Goal: Find specific page/section: Find specific page/section

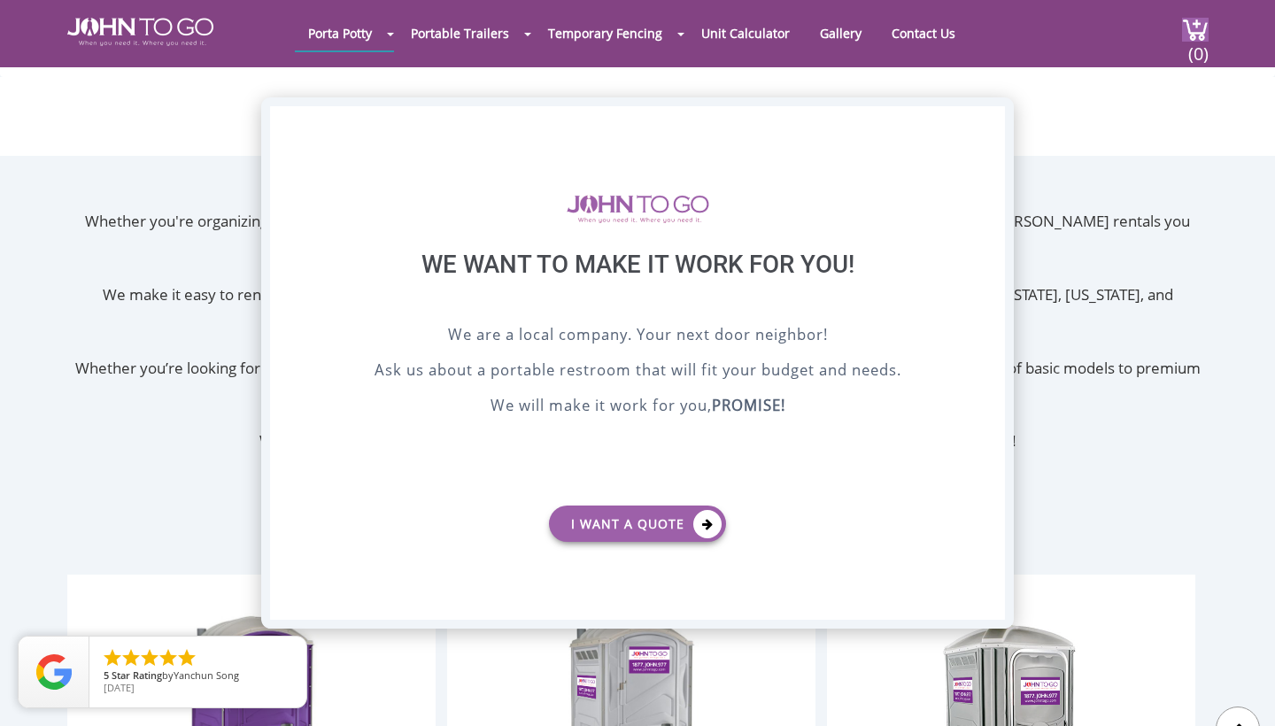
click at [987, 121] on div "X" at bounding box center [990, 121] width 27 height 30
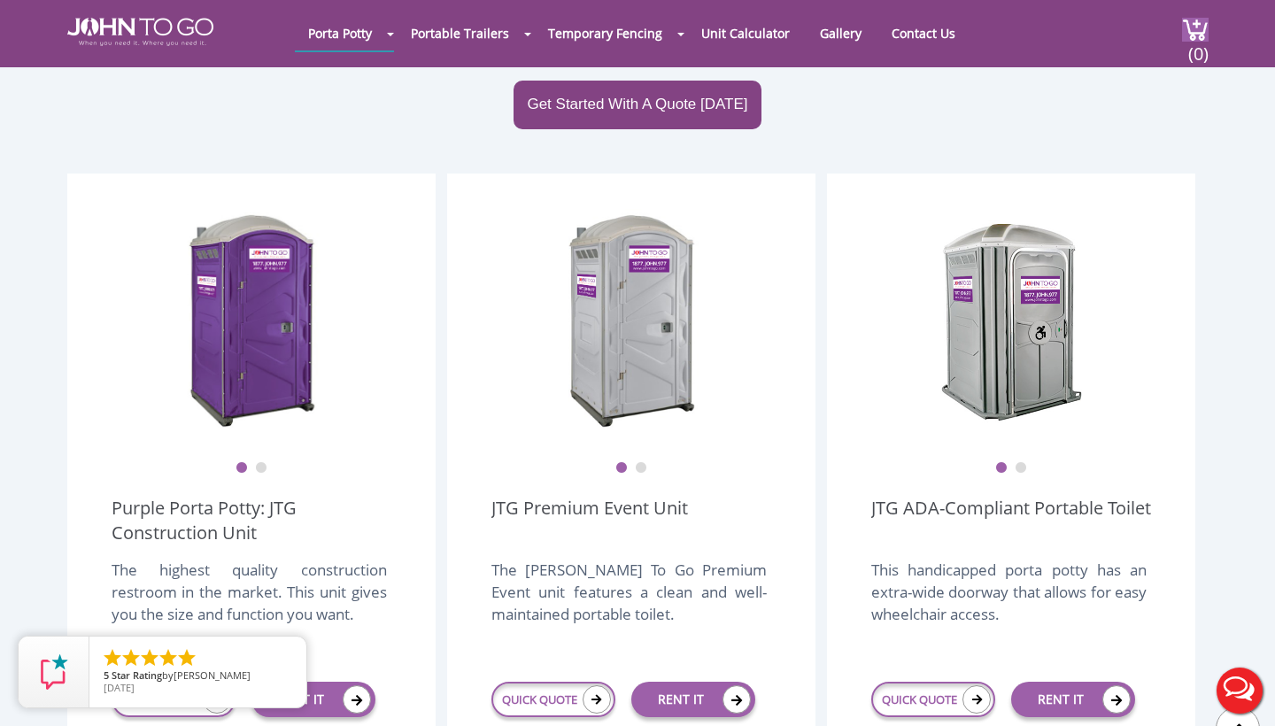
scroll to position [405, 0]
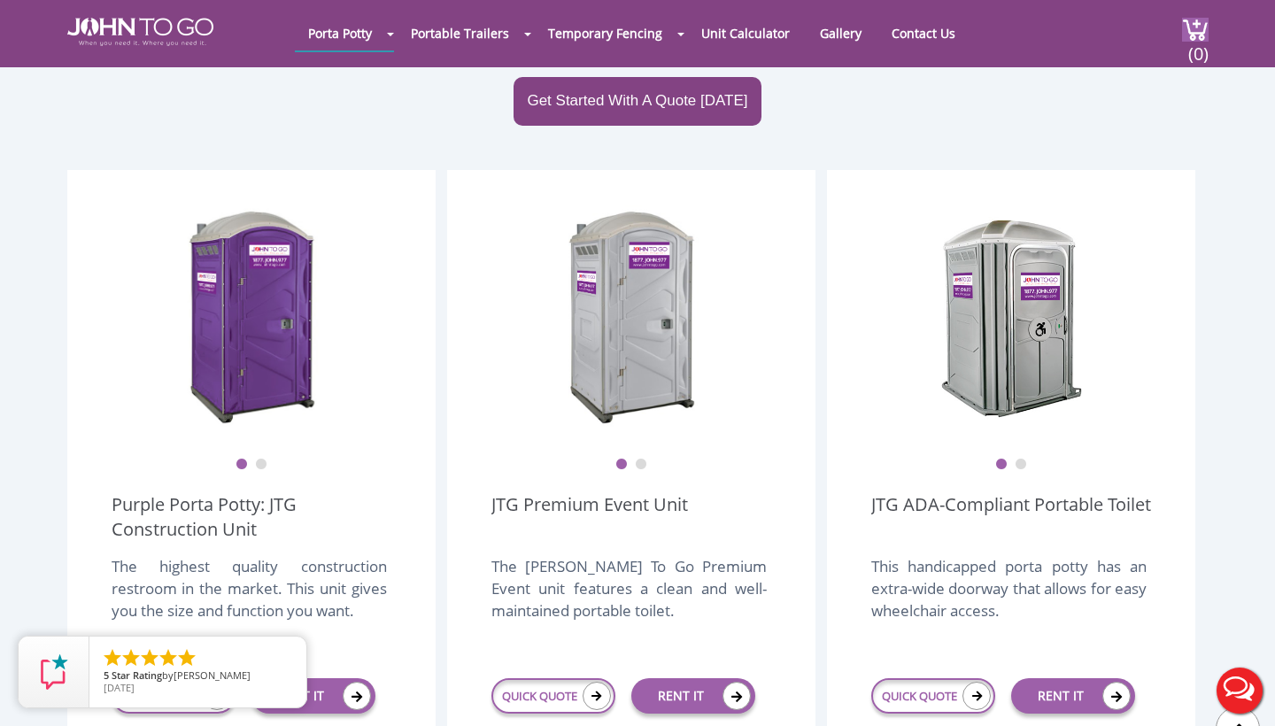
click at [643, 459] on button "2" at bounding box center [641, 465] width 12 height 12
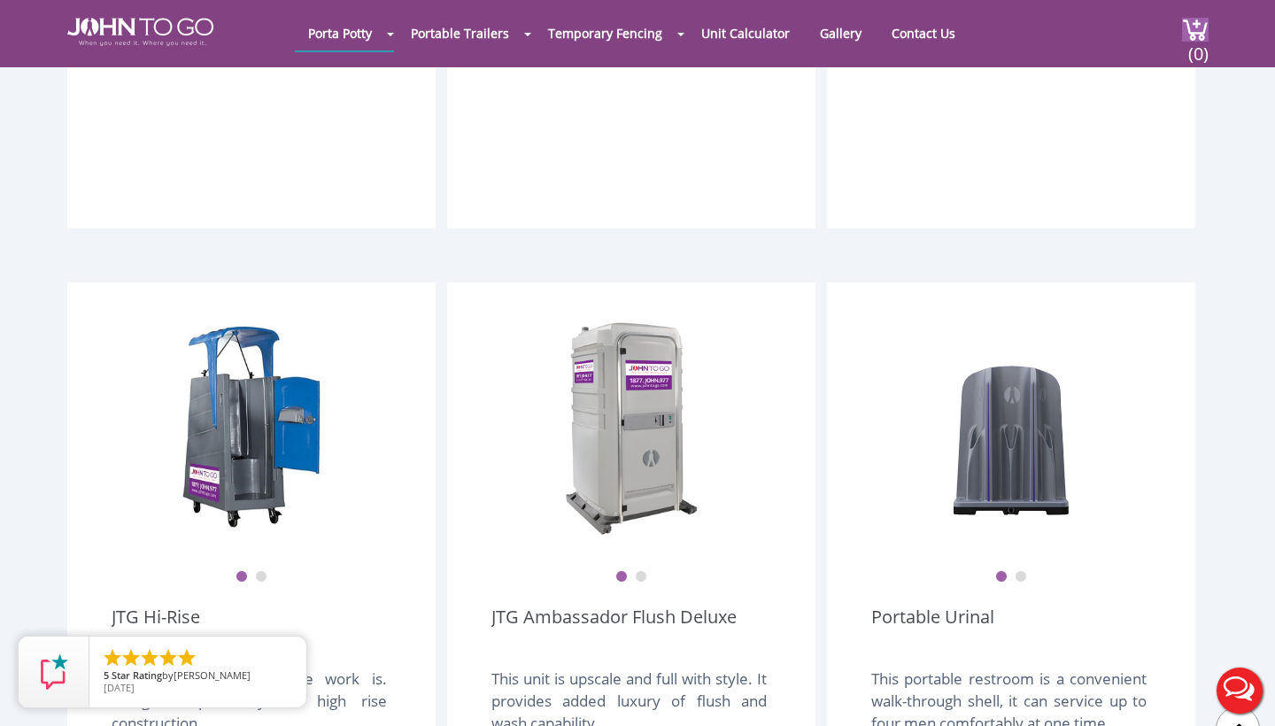
scroll to position [1074, 0]
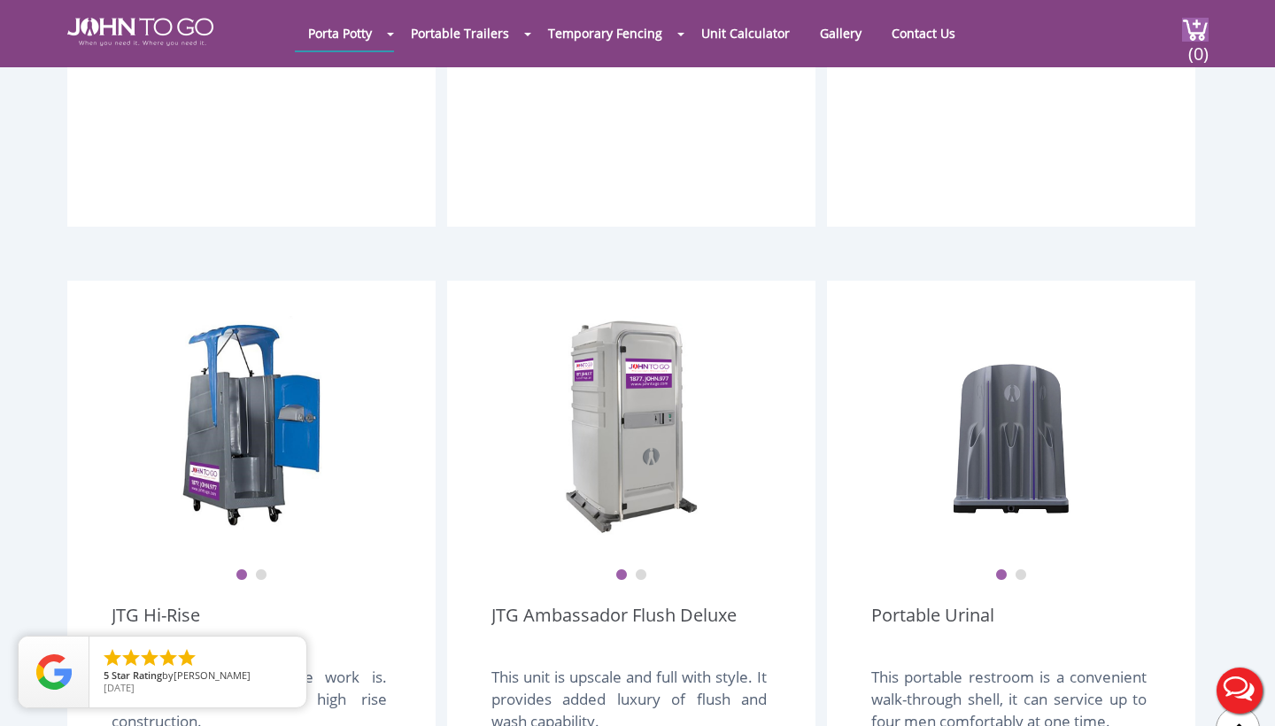
click at [641, 569] on button "2" at bounding box center [641, 575] width 12 height 12
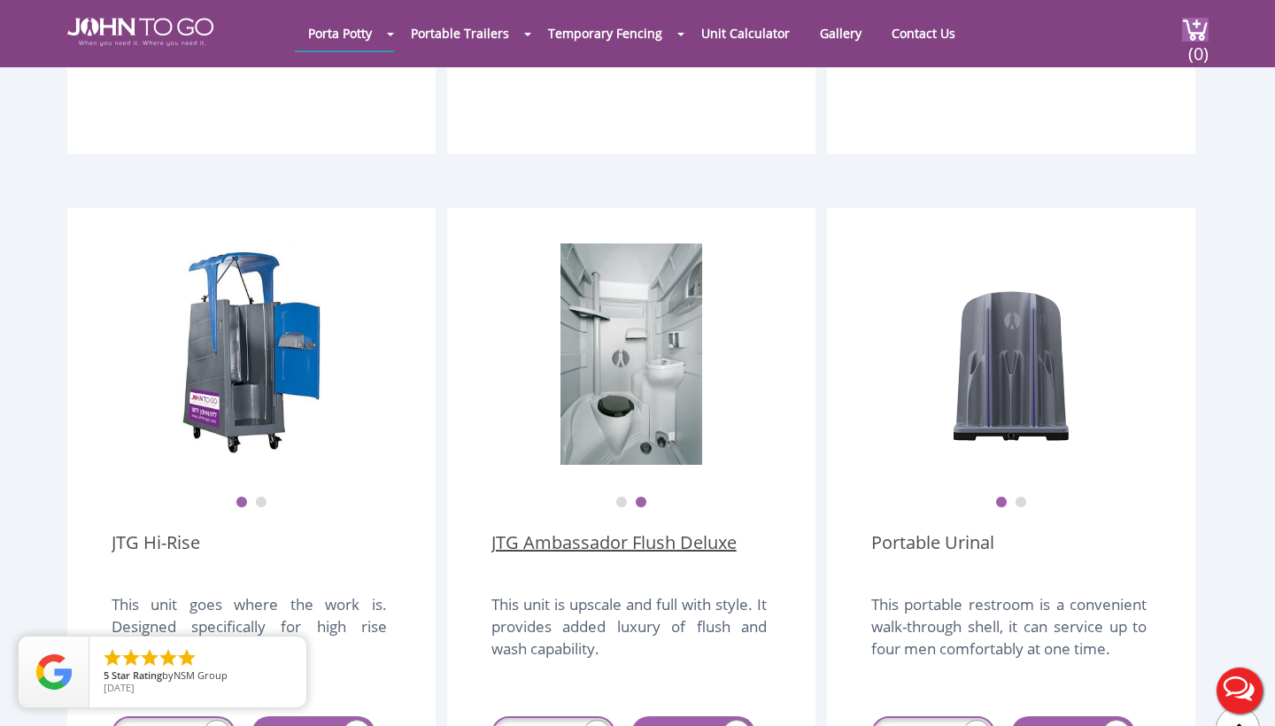
scroll to position [1146, 0]
click at [923, 29] on link "Contact Us" at bounding box center [923, 33] width 90 height 35
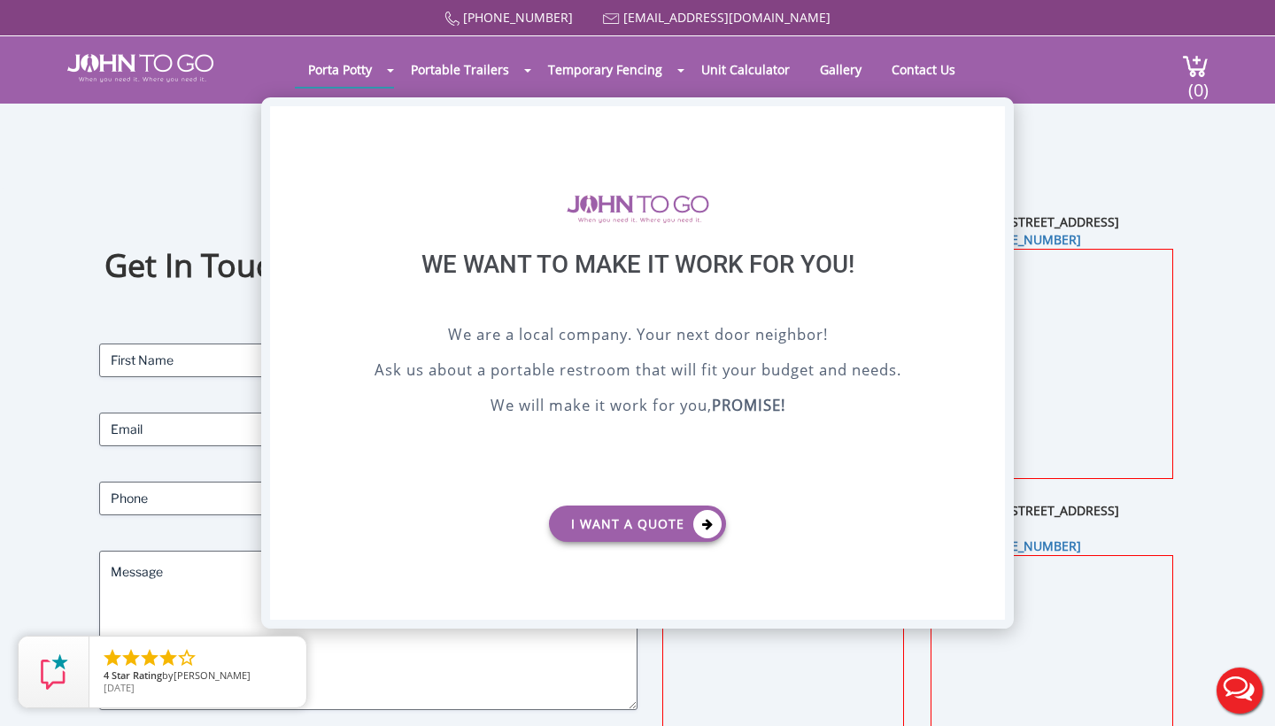
click at [985, 122] on div "X" at bounding box center [990, 121] width 27 height 30
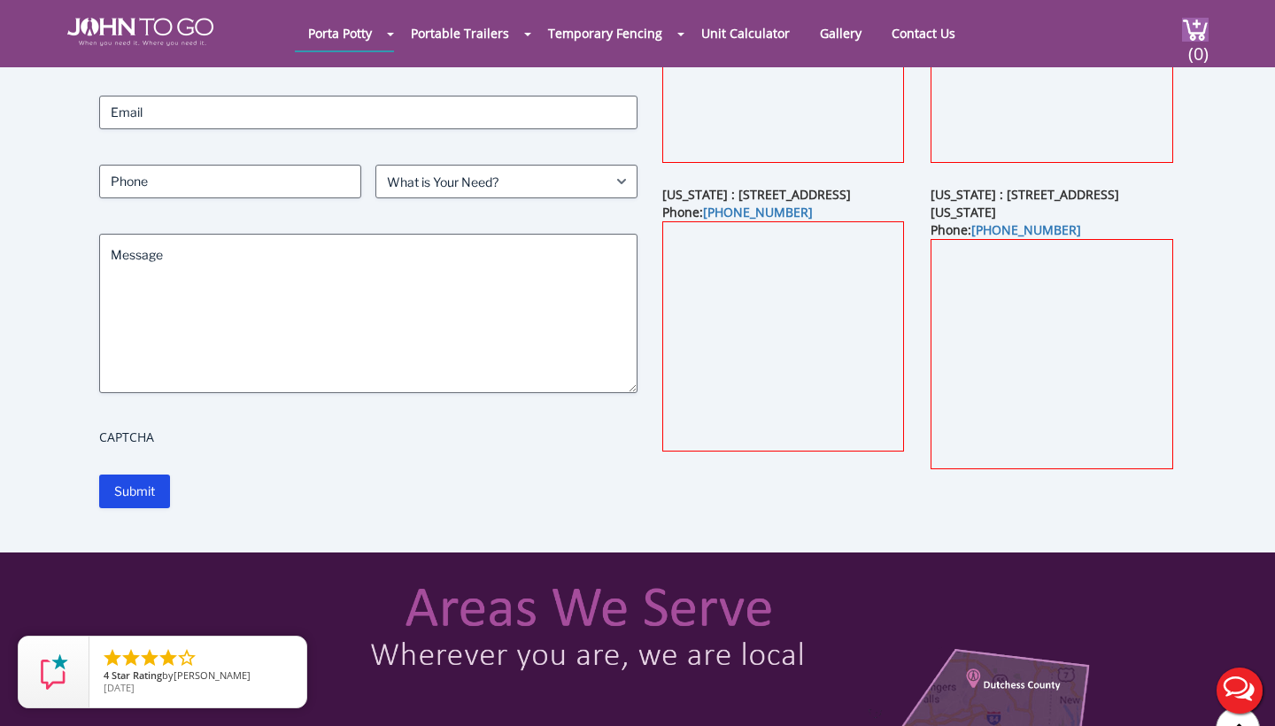
scroll to position [169, 0]
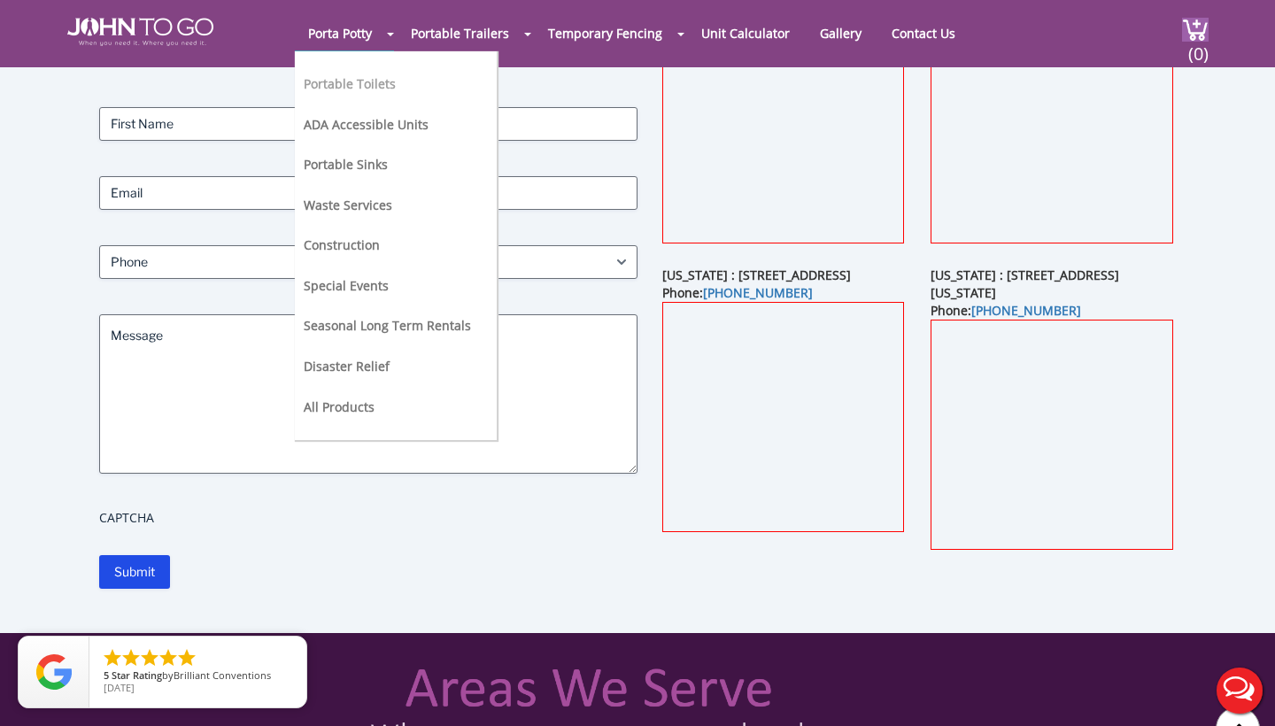
click at [369, 80] on link "Portable Toilets" at bounding box center [350, 83] width 92 height 17
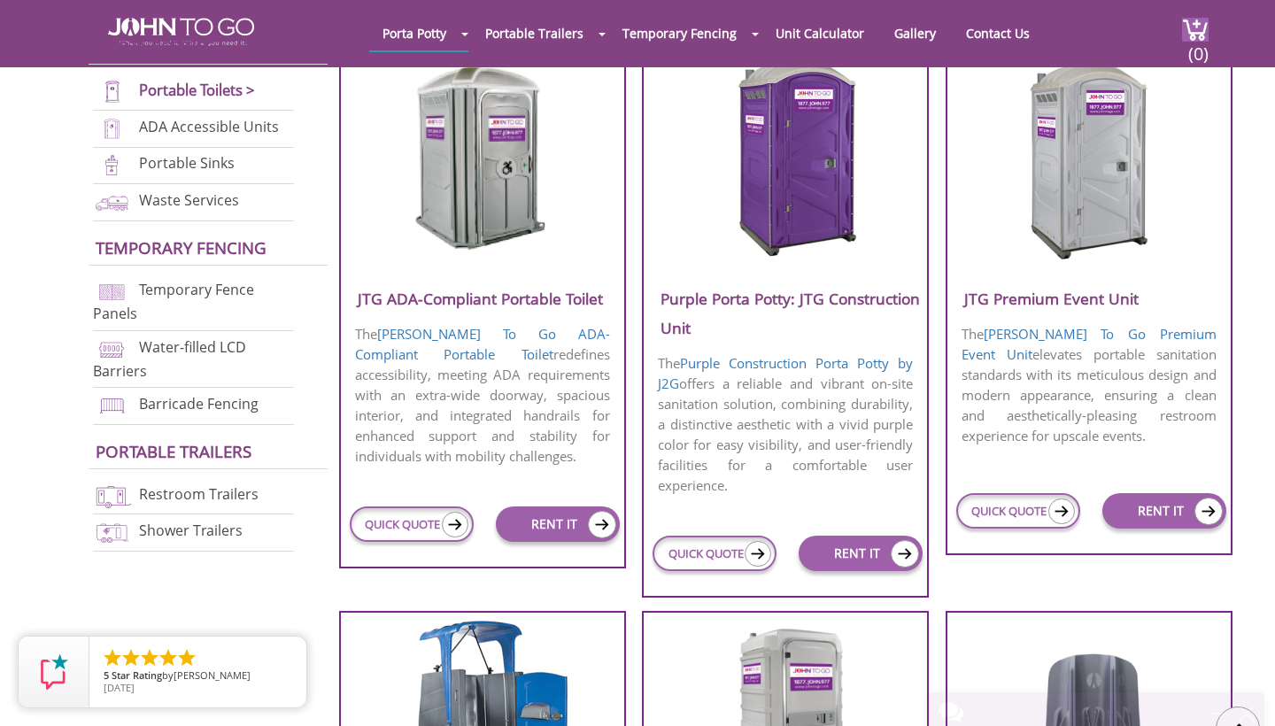
scroll to position [714, 0]
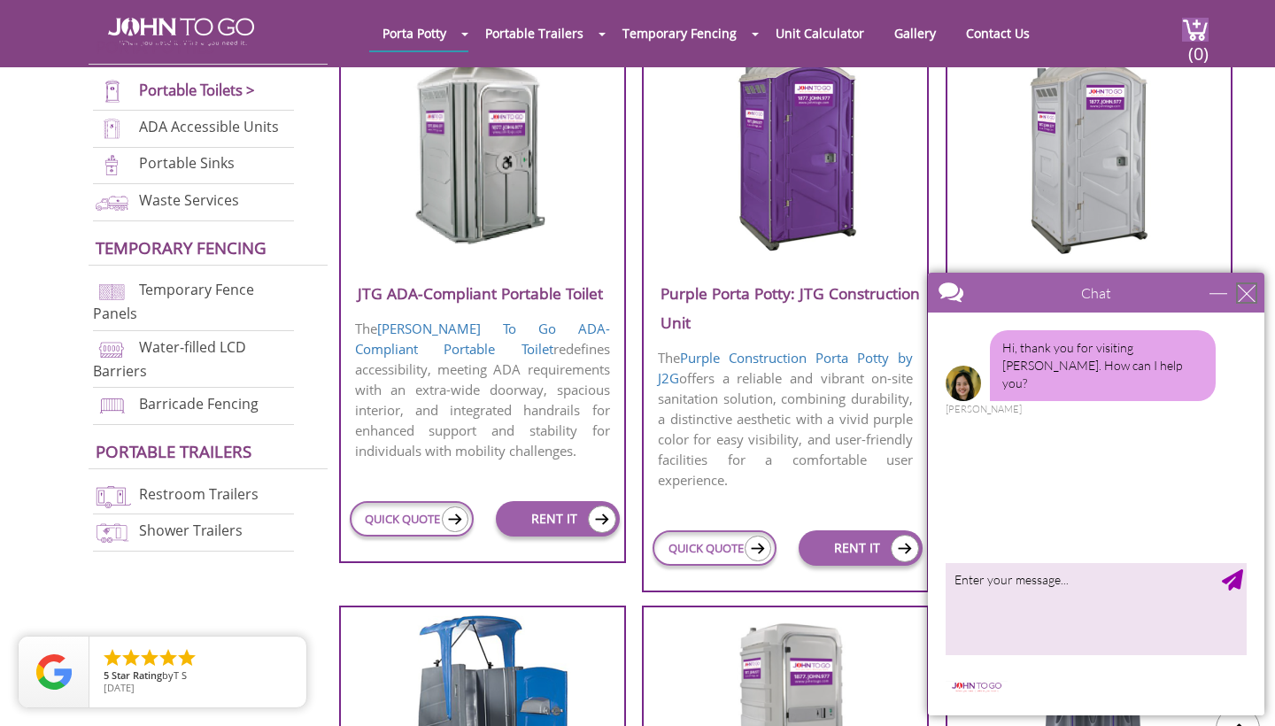
click at [1248, 291] on div "close" at bounding box center [1247, 293] width 18 height 18
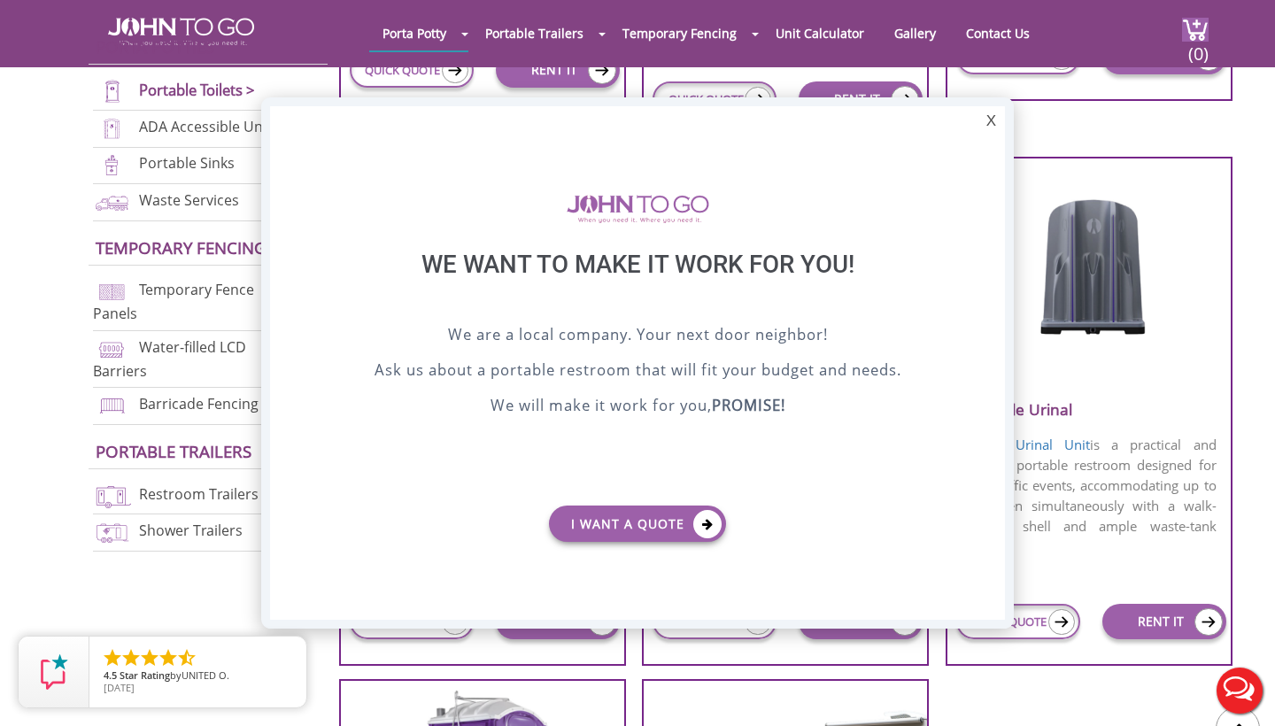
scroll to position [0, 0]
click at [994, 118] on div "X" at bounding box center [990, 121] width 27 height 30
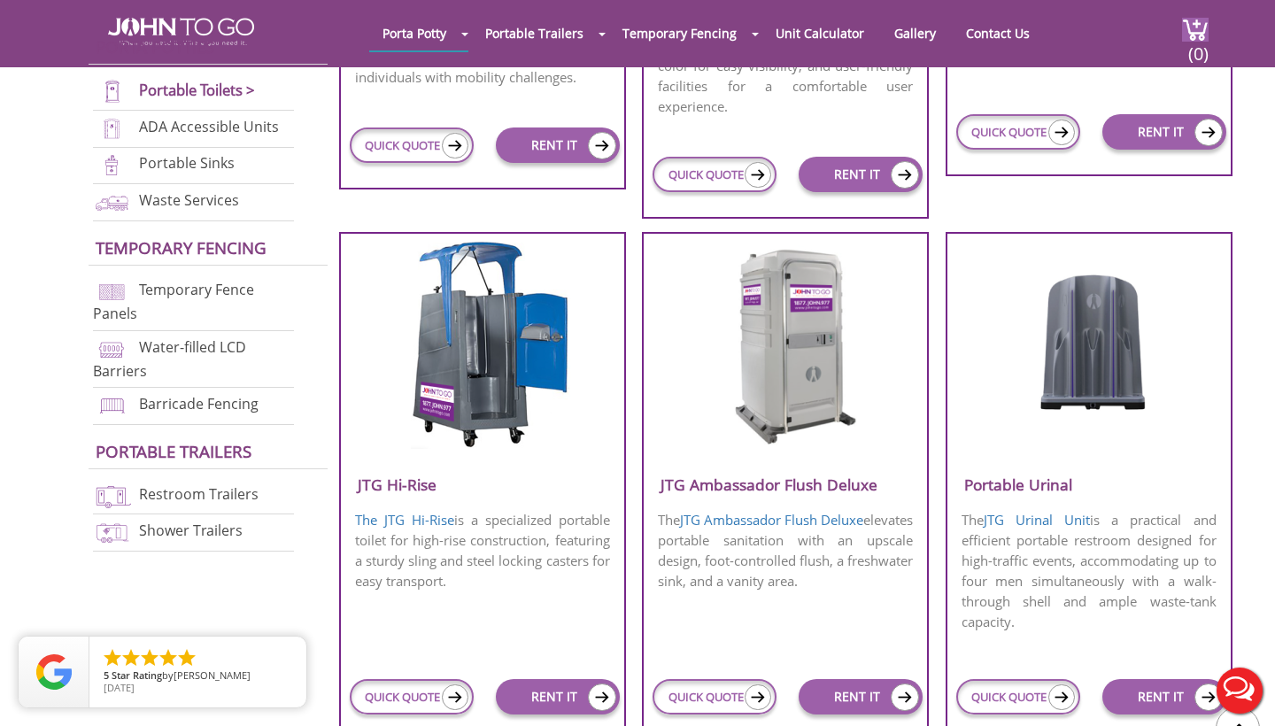
scroll to position [1111, 0]
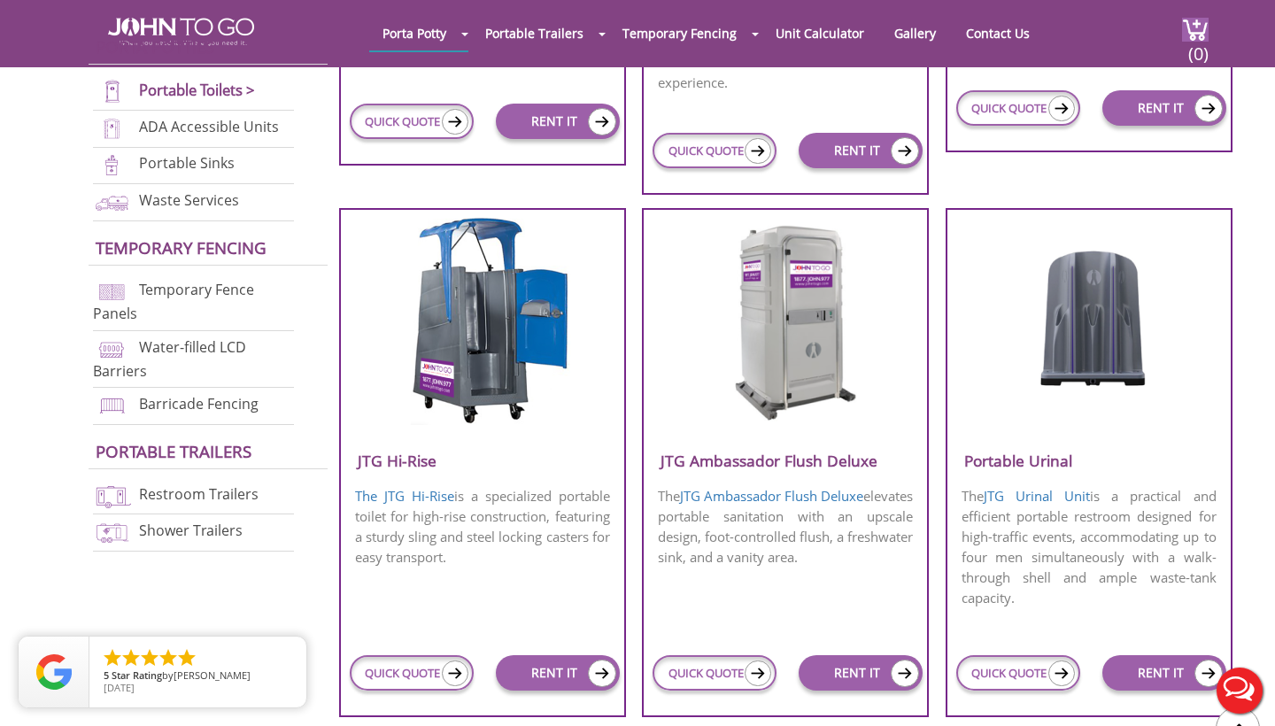
click at [802, 405] on img at bounding box center [785, 320] width 169 height 204
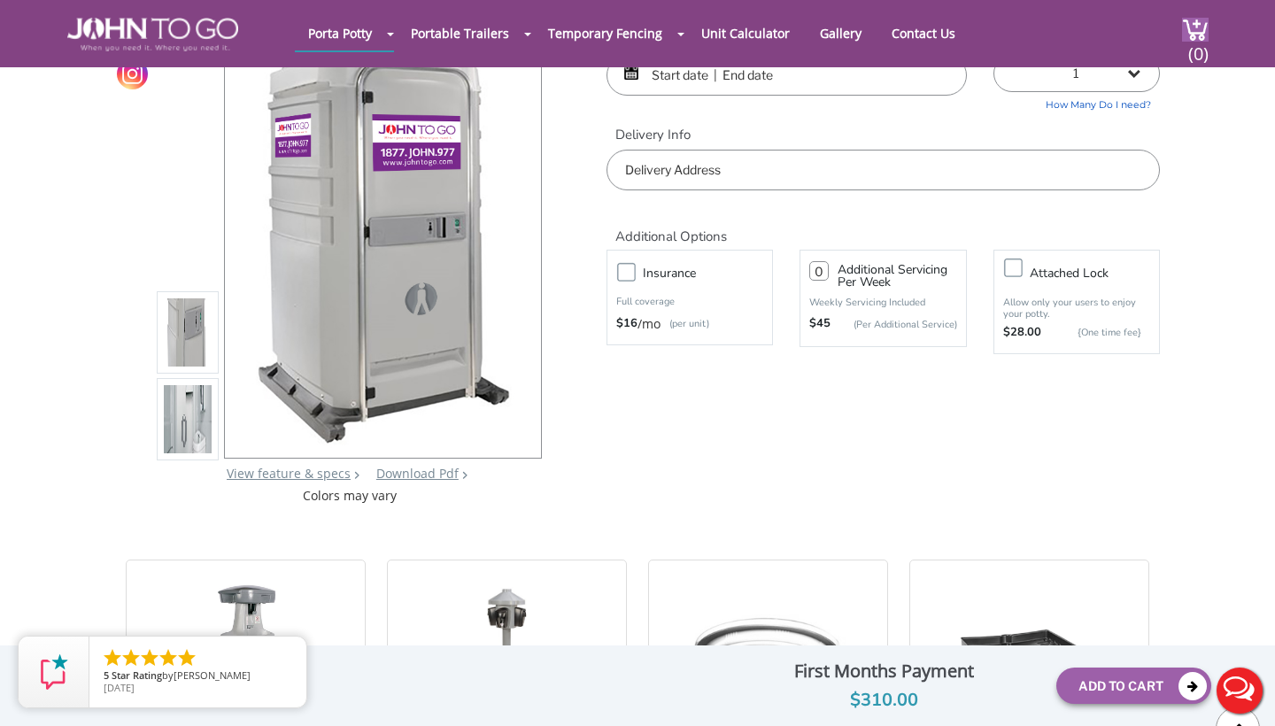
click at [191, 438] on img at bounding box center [188, 422] width 48 height 417
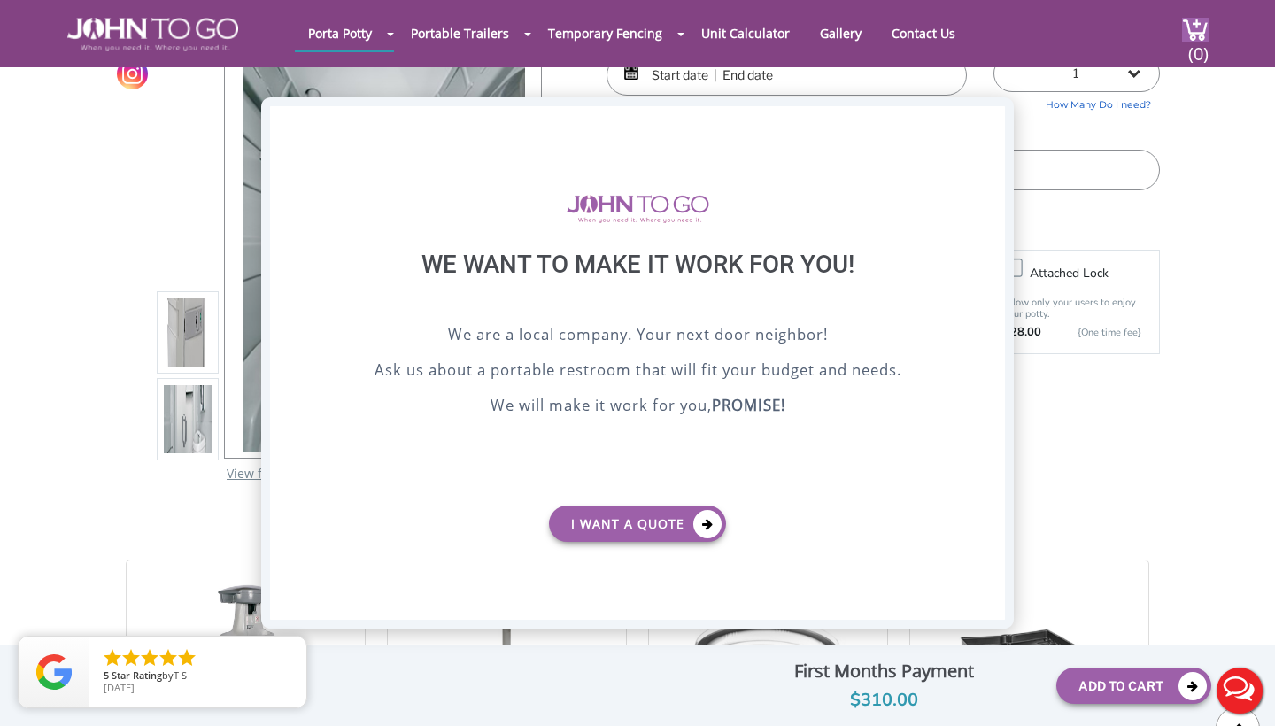
click at [985, 120] on div "X" at bounding box center [990, 121] width 27 height 30
